Goal: Information Seeking & Learning: Learn about a topic

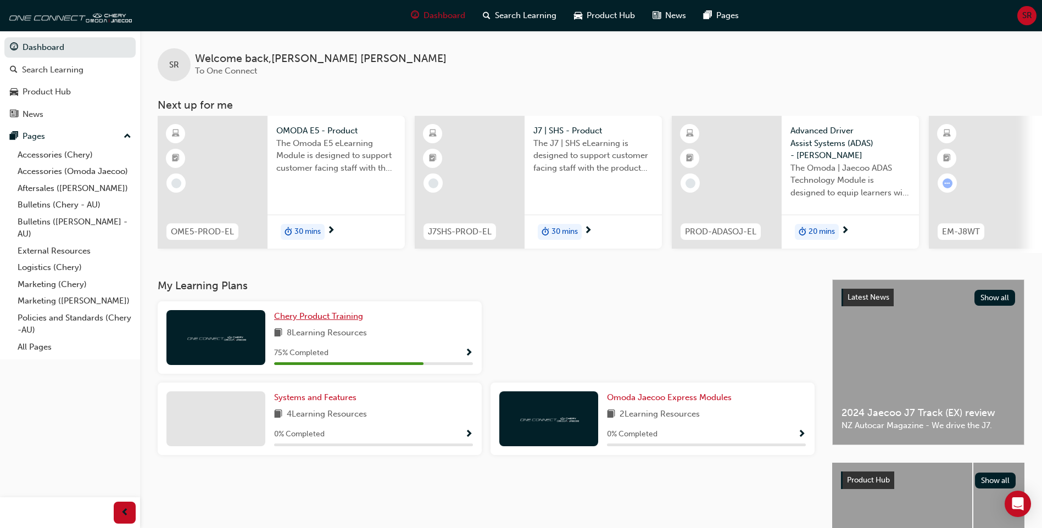
click at [299, 321] on span "Chery Product Training" at bounding box center [318, 316] width 89 height 10
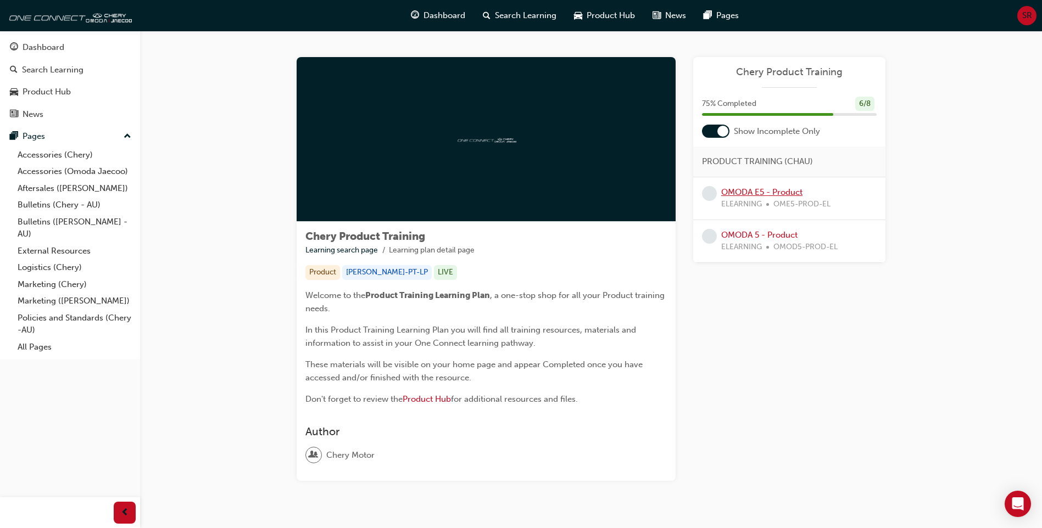
click at [737, 189] on link "OMODA E5 - Product" at bounding box center [761, 192] width 81 height 10
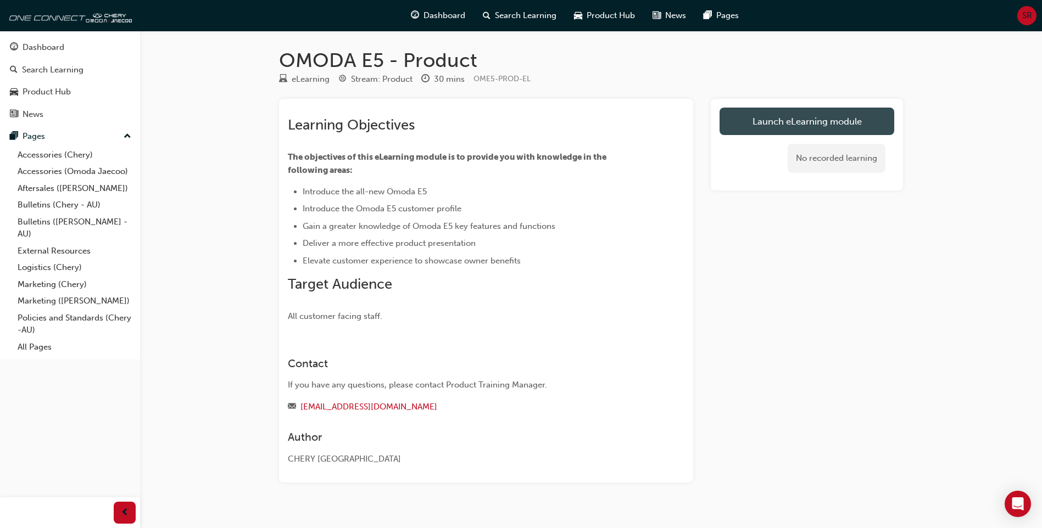
click at [779, 119] on link "Launch eLearning module" at bounding box center [807, 121] width 175 height 27
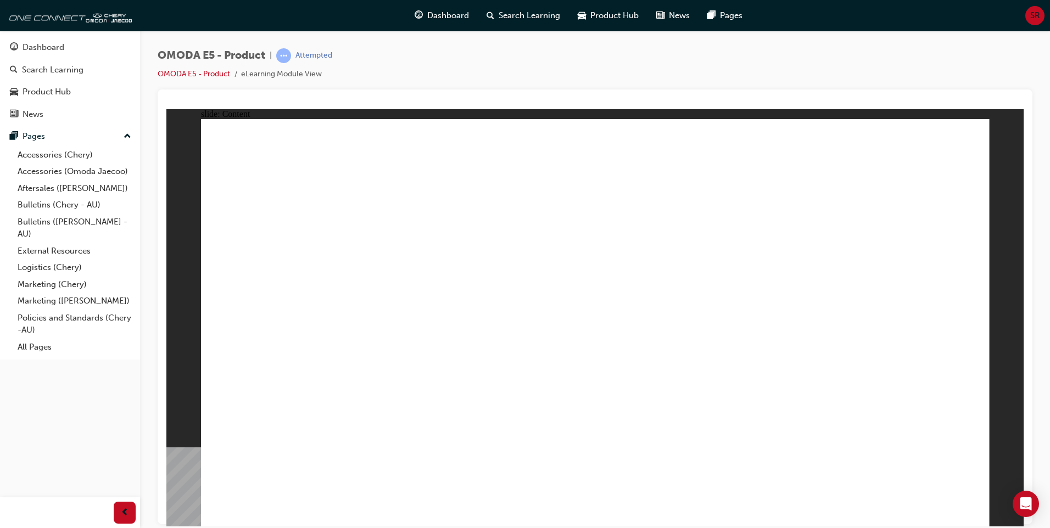
drag, startPoint x: 793, startPoint y: 370, endPoint x: 819, endPoint y: 362, distance: 27.5
